Goal: Understand process/instructions

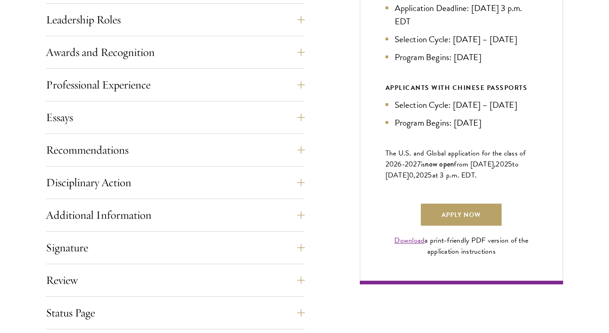
scroll to position [559, 0]
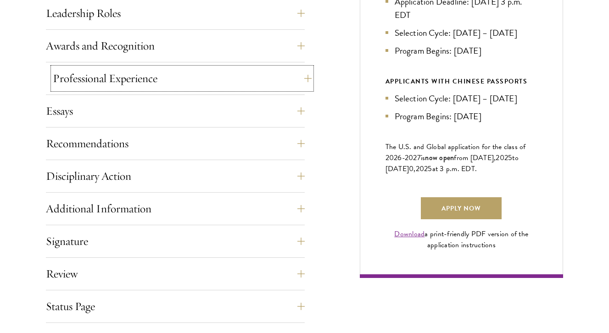
click at [118, 76] on button "Professional Experience" at bounding box center [182, 78] width 259 height 22
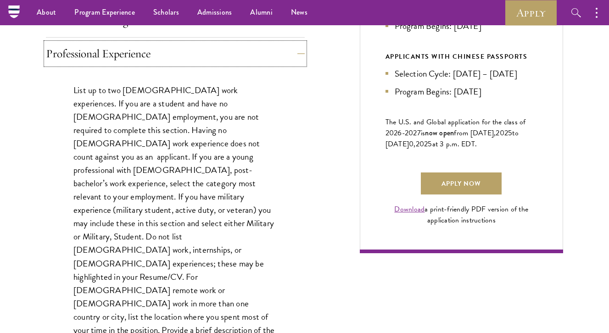
scroll to position [581, 0]
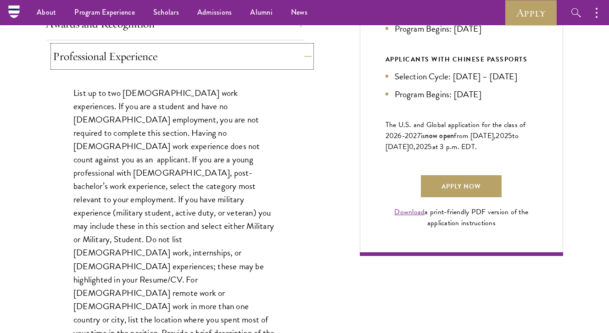
click at [116, 61] on button "Professional Experience" at bounding box center [182, 56] width 259 height 22
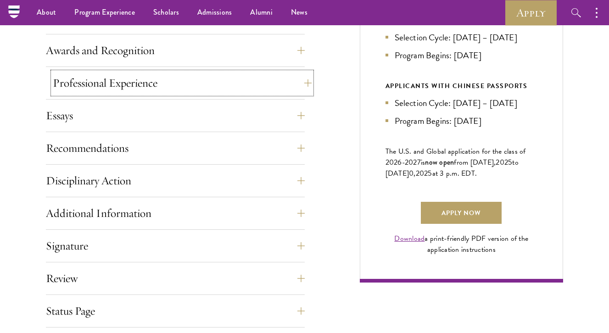
scroll to position [548, 0]
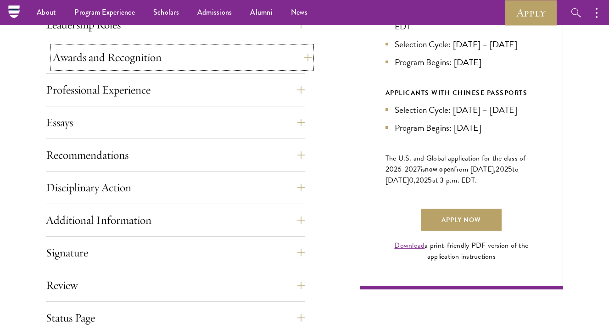
click at [113, 55] on button "Awards and Recognition" at bounding box center [182, 57] width 259 height 22
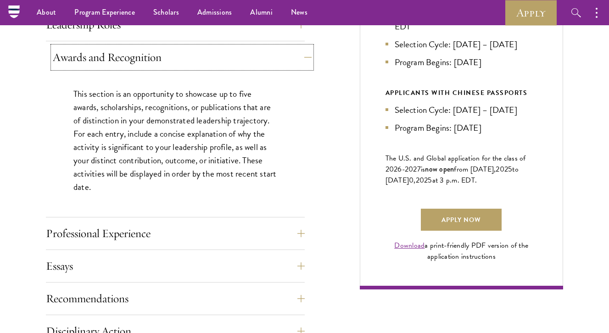
click at [113, 55] on button "Awards and Recognition" at bounding box center [182, 57] width 259 height 22
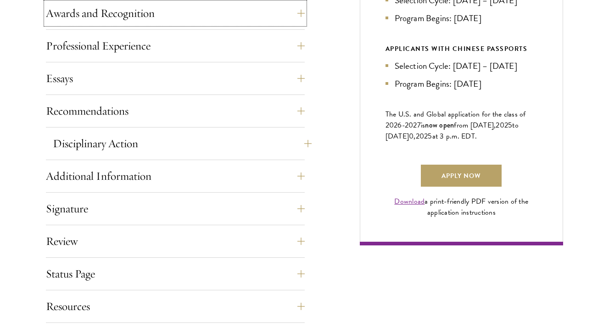
scroll to position [594, 0]
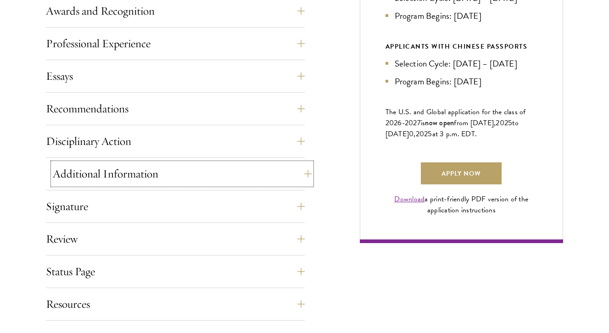
click at [100, 176] on button "Additional Information" at bounding box center [182, 174] width 259 height 22
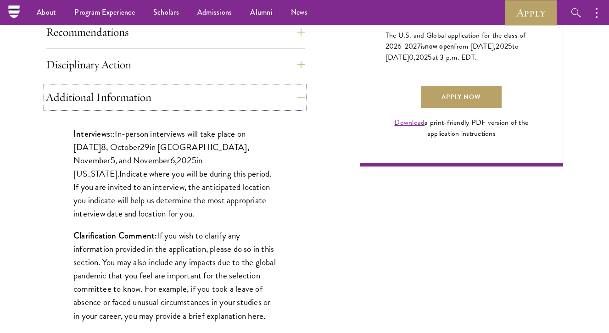
scroll to position [670, 0]
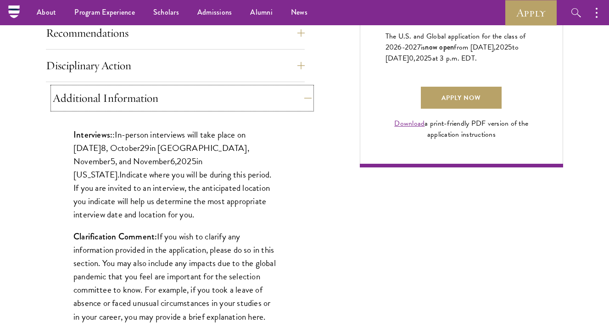
click at [106, 104] on button "Additional Information" at bounding box center [182, 98] width 259 height 22
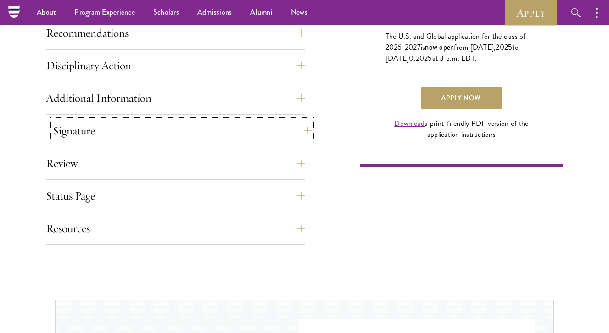
click at [100, 132] on button "Signature" at bounding box center [182, 131] width 259 height 22
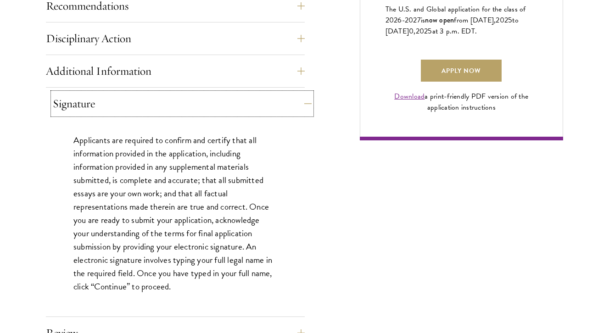
scroll to position [699, 0]
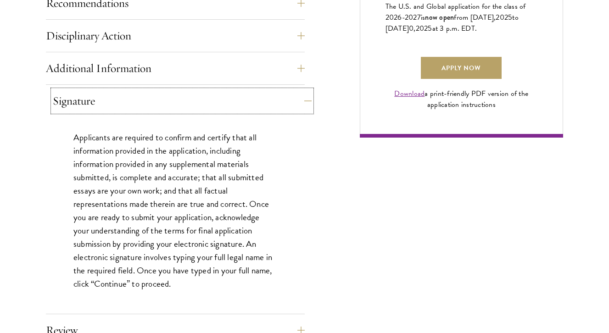
click at [97, 108] on button "Signature" at bounding box center [182, 101] width 259 height 22
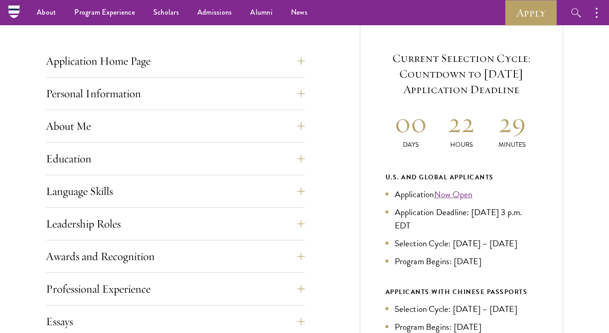
scroll to position [347, 0]
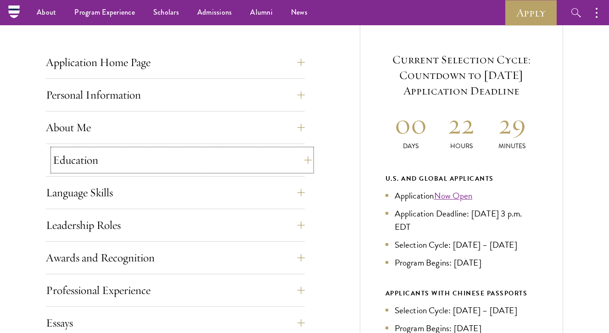
click at [78, 159] on button "Education" at bounding box center [182, 160] width 259 height 22
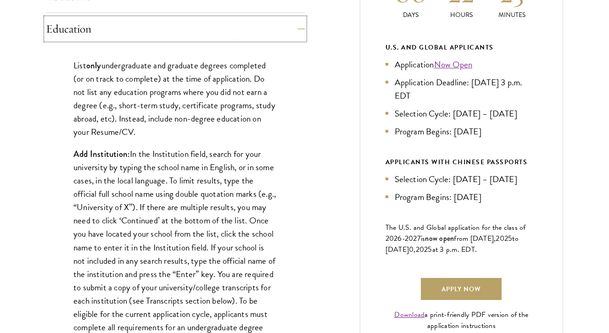
scroll to position [553, 0]
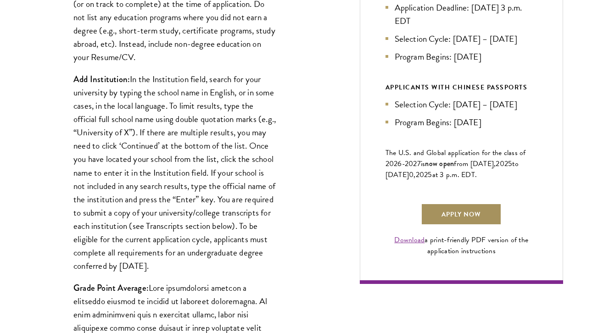
click at [439, 225] on link "Apply Now" at bounding box center [461, 214] width 81 height 22
